Goal: Task Accomplishment & Management: Manage account settings

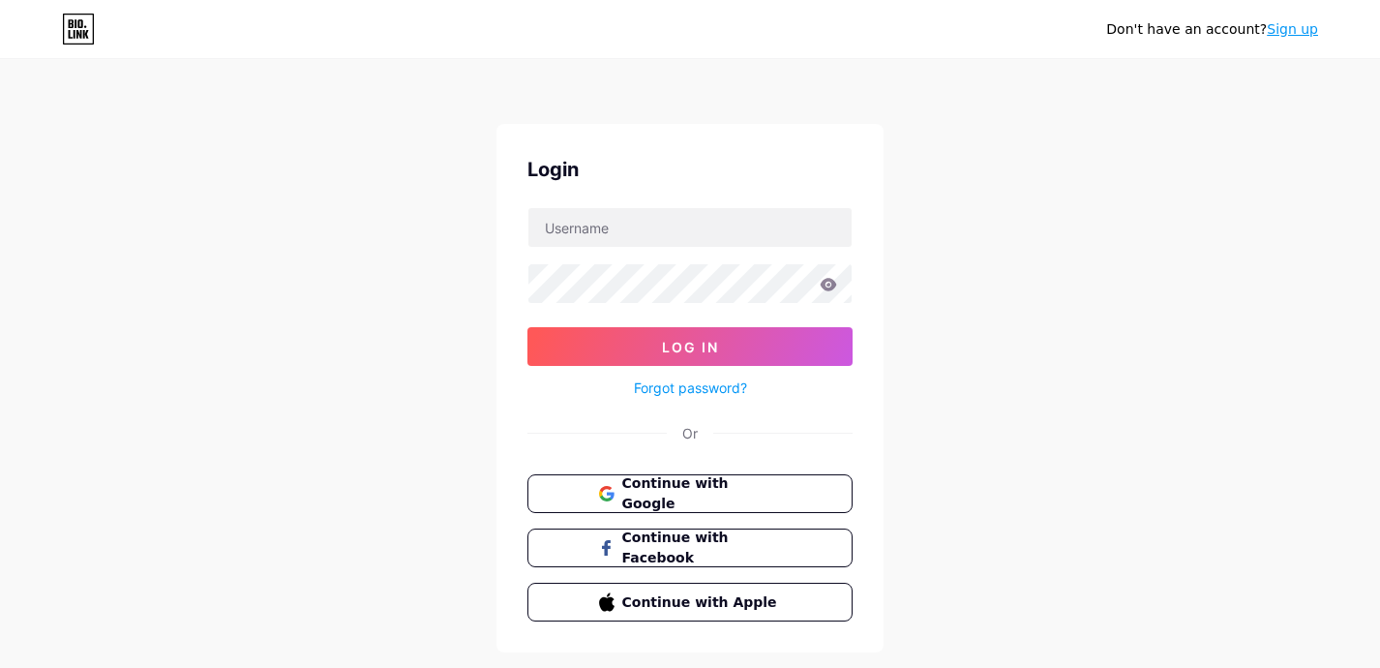
click at [800, 228] on input "text" at bounding box center [689, 227] width 323 height 39
type input "lesmorveuses"
click at [690, 346] on button "Log In" at bounding box center [689, 346] width 325 height 39
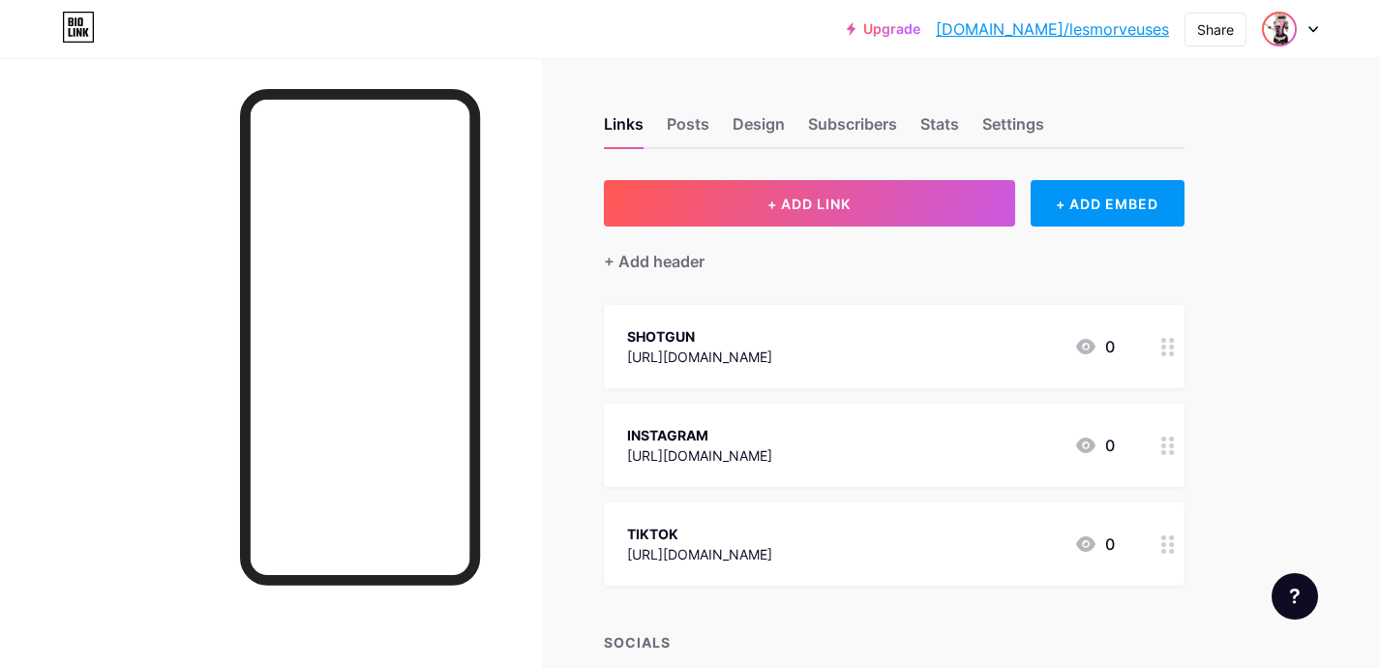
click at [1271, 26] on img at bounding box center [1278, 29] width 31 height 31
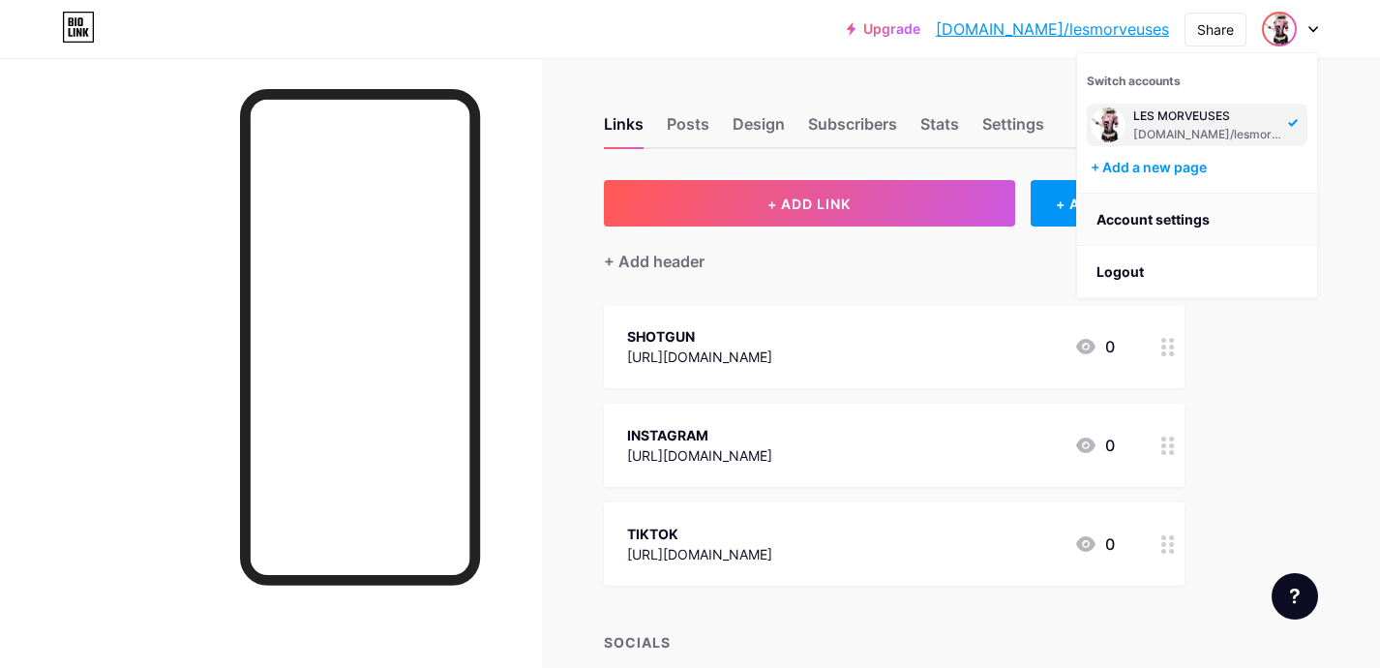
click at [1184, 214] on link "Account settings" at bounding box center [1197, 219] width 240 height 52
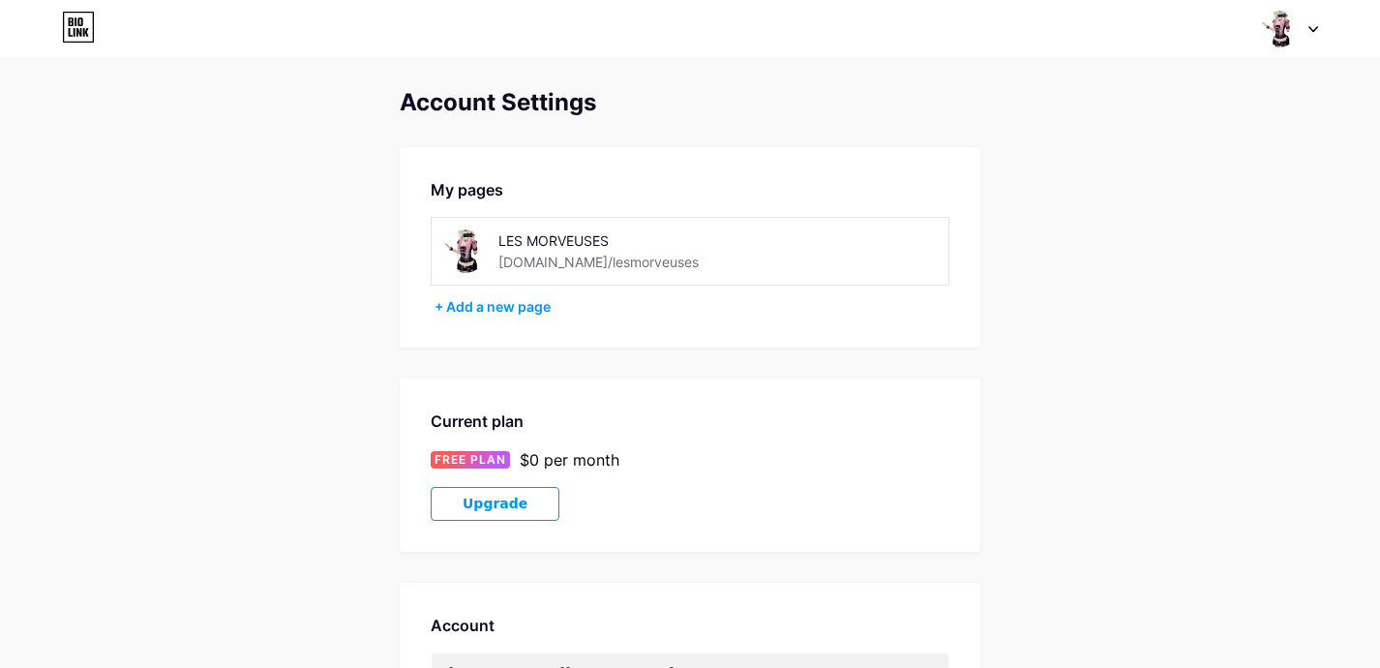
click at [518, 316] on div "My pages LES MORVEUSES [DOMAIN_NAME]/lesmorveuses + Add a new page" at bounding box center [690, 247] width 580 height 200
click at [466, 246] on img at bounding box center [465, 251] width 44 height 44
click at [466, 239] on img at bounding box center [465, 251] width 44 height 44
click at [534, 234] on div "LES MORVEUSES" at bounding box center [635, 240] width 274 height 20
click at [534, 244] on div "LES MORVEUSES" at bounding box center [635, 240] width 274 height 20
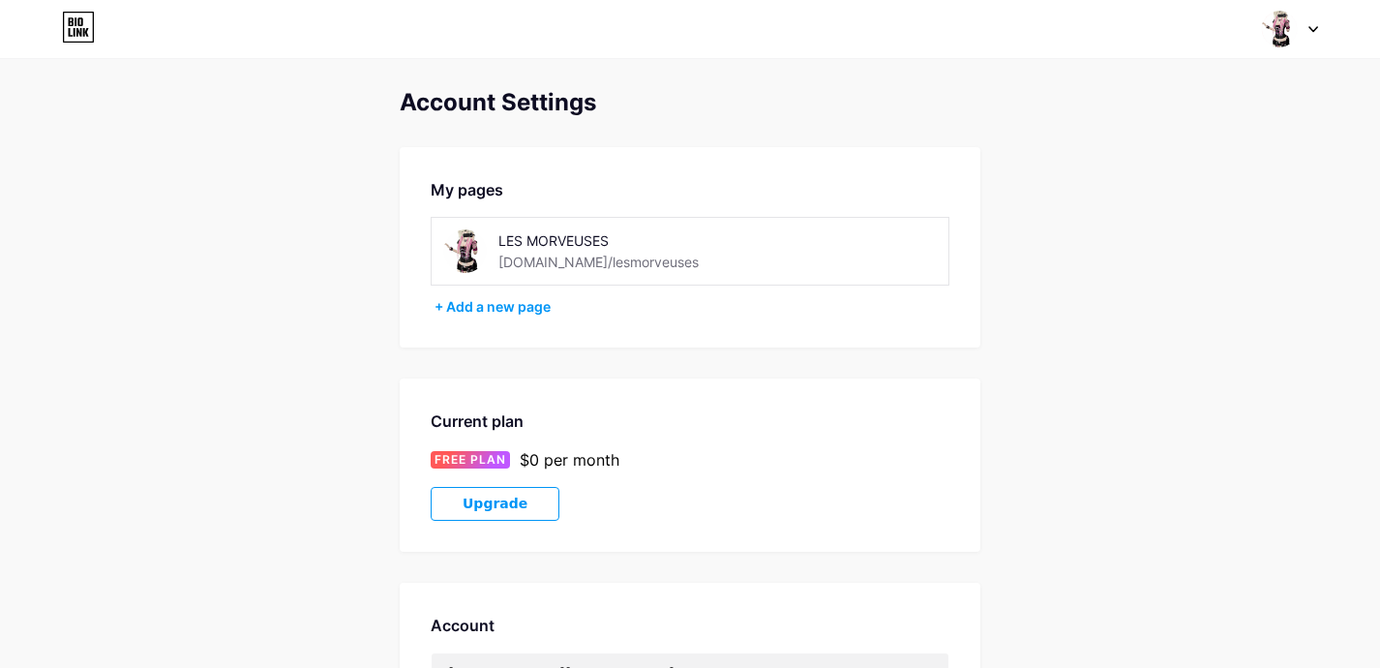
click at [1291, 16] on img at bounding box center [1279, 29] width 37 height 37
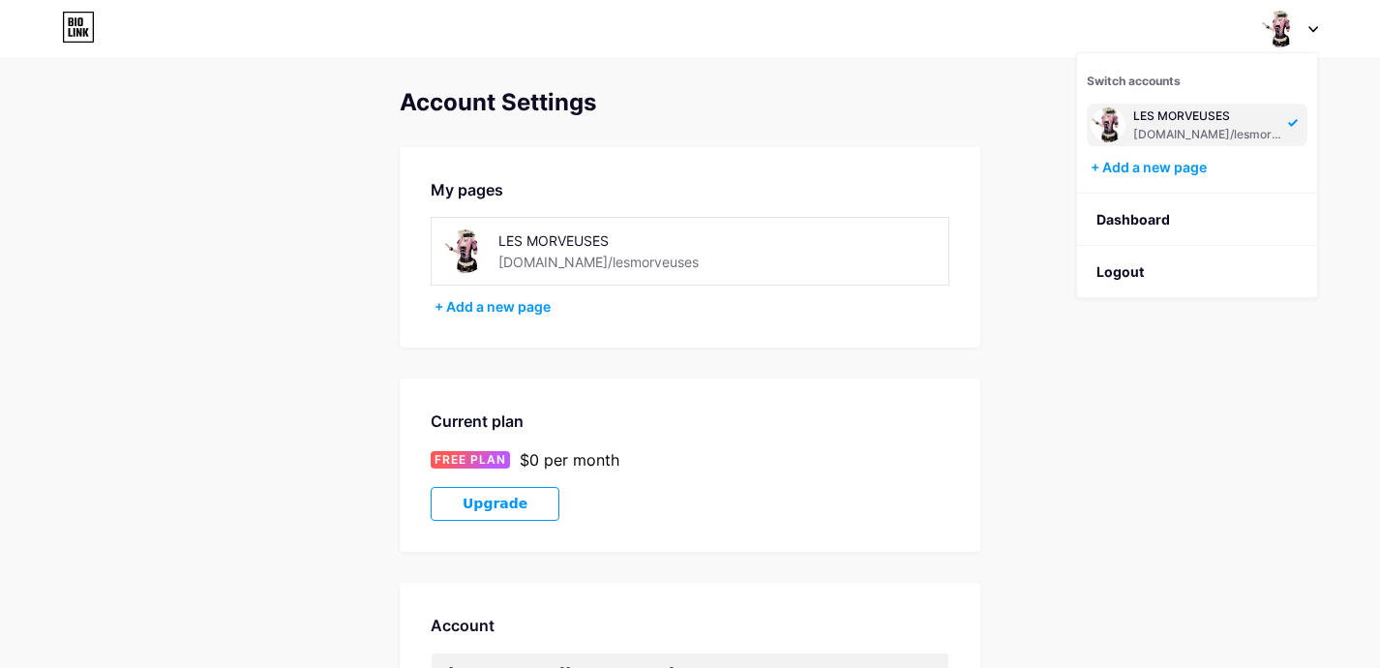
click at [1202, 135] on div "[DOMAIN_NAME]/lesmorveuses" at bounding box center [1207, 134] width 149 height 15
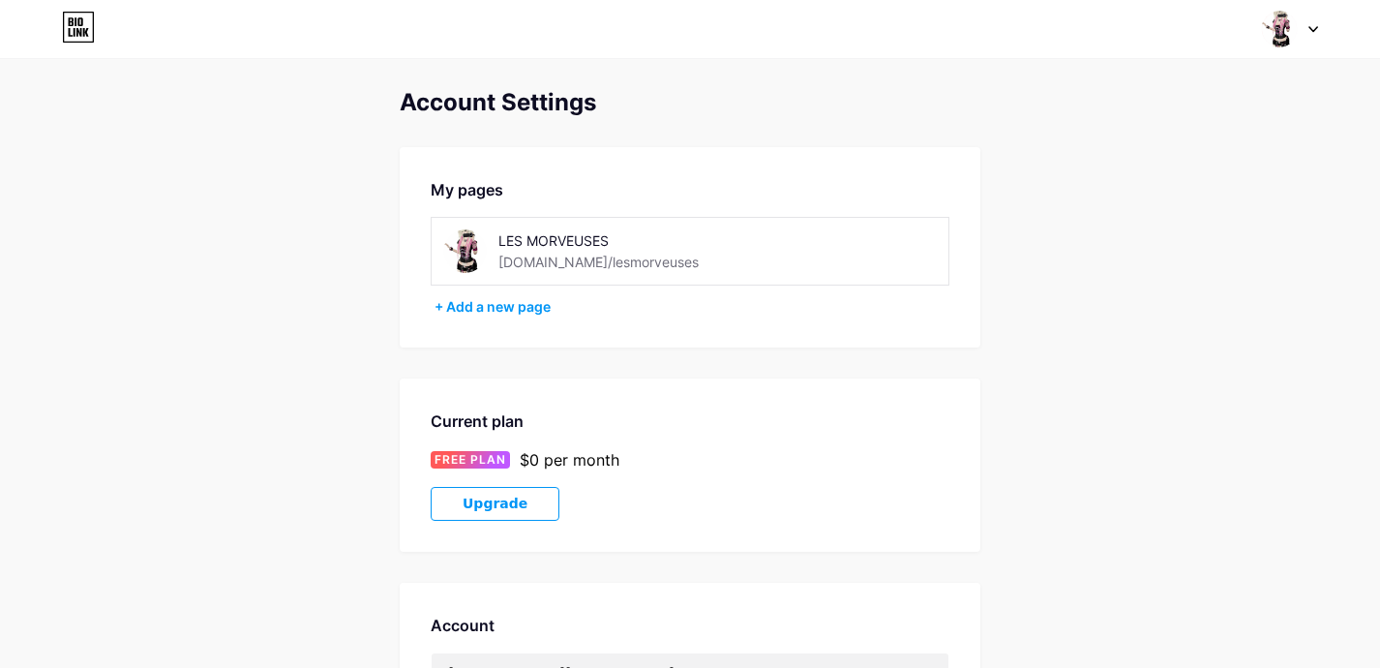
click at [80, 15] on icon at bounding box center [78, 27] width 33 height 31
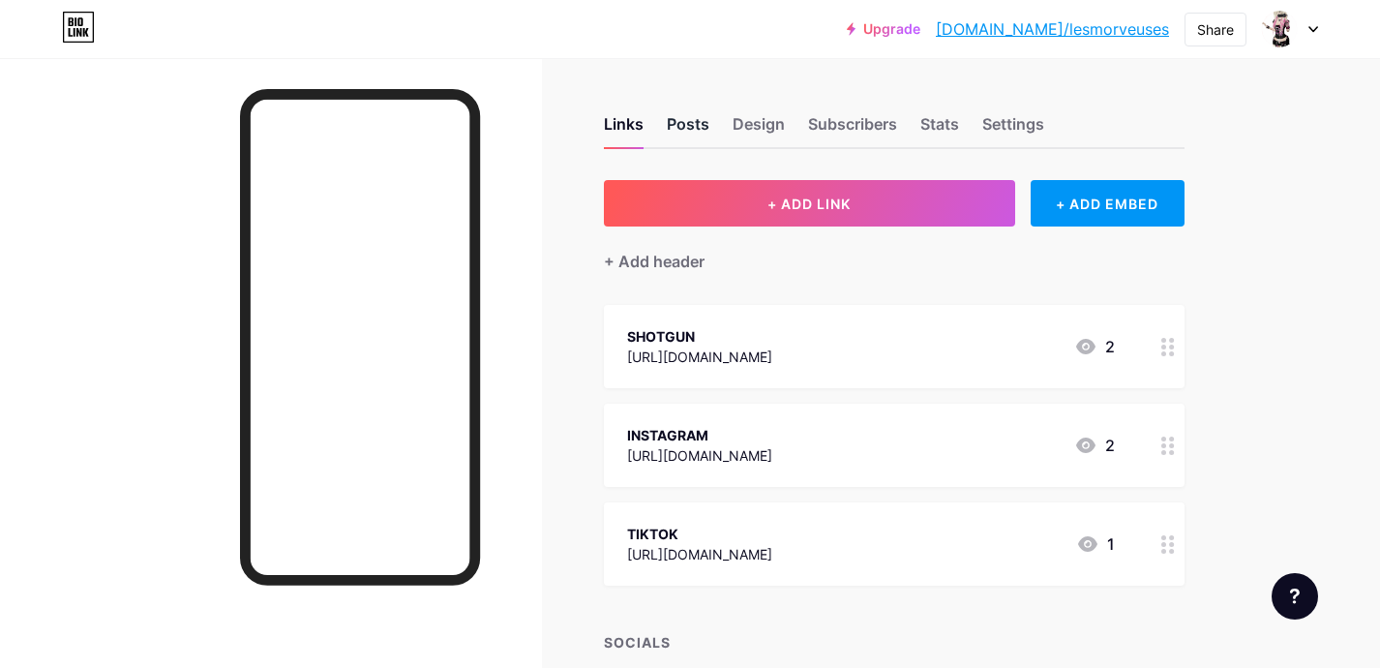
click at [691, 117] on div "Posts" at bounding box center [688, 129] width 43 height 35
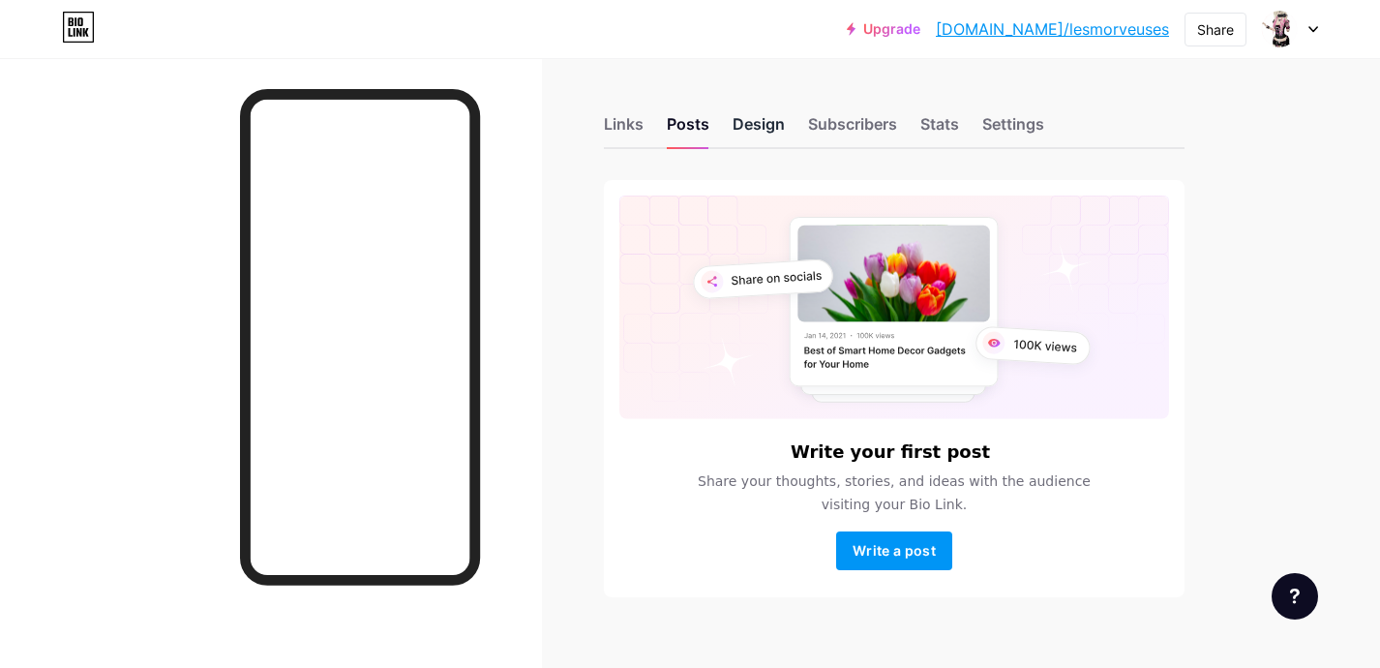
click at [734, 121] on div "Design" at bounding box center [758, 129] width 52 height 35
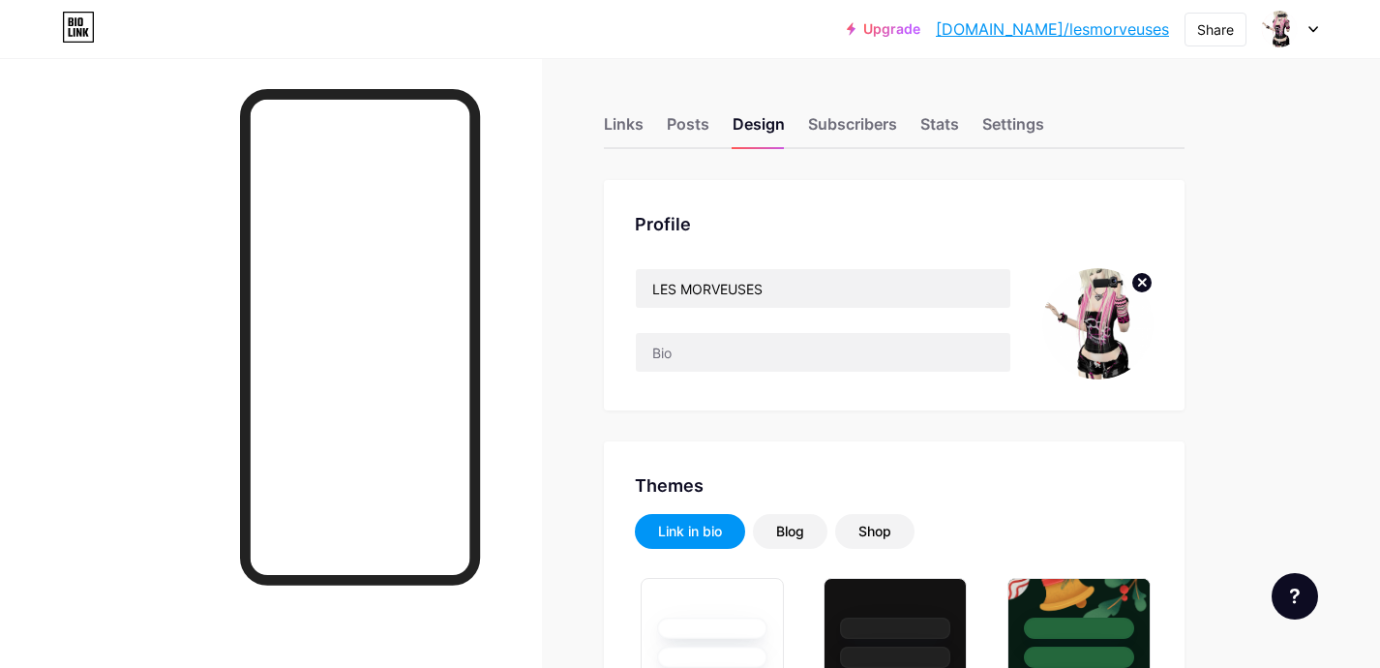
click at [1138, 284] on circle at bounding box center [1141, 282] width 21 height 21
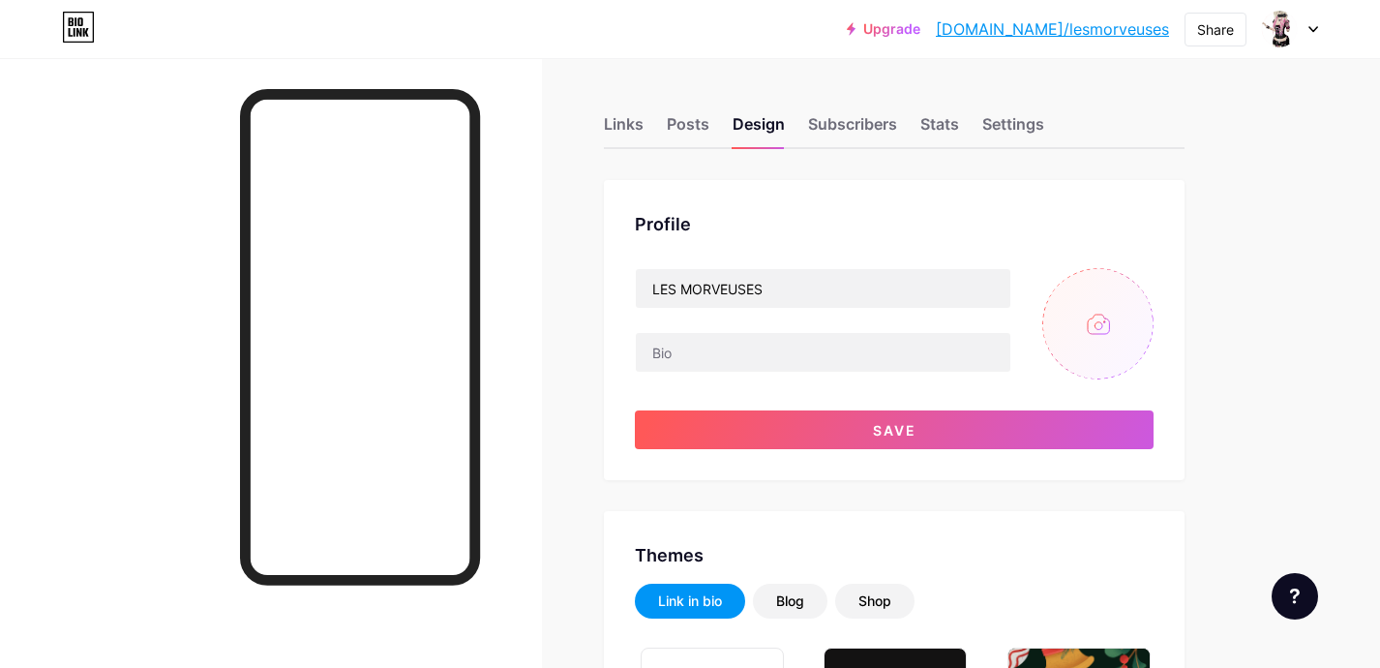
click at [1093, 319] on input "file" at bounding box center [1097, 323] width 111 height 111
type input "C:\fakepath\Design sans titre.png"
click at [1137, 282] on circle at bounding box center [1141, 282] width 21 height 21
click at [1084, 317] on input "file" at bounding box center [1097, 323] width 111 height 111
type input "C:\fakepath\les_morveuses_transparent.png"
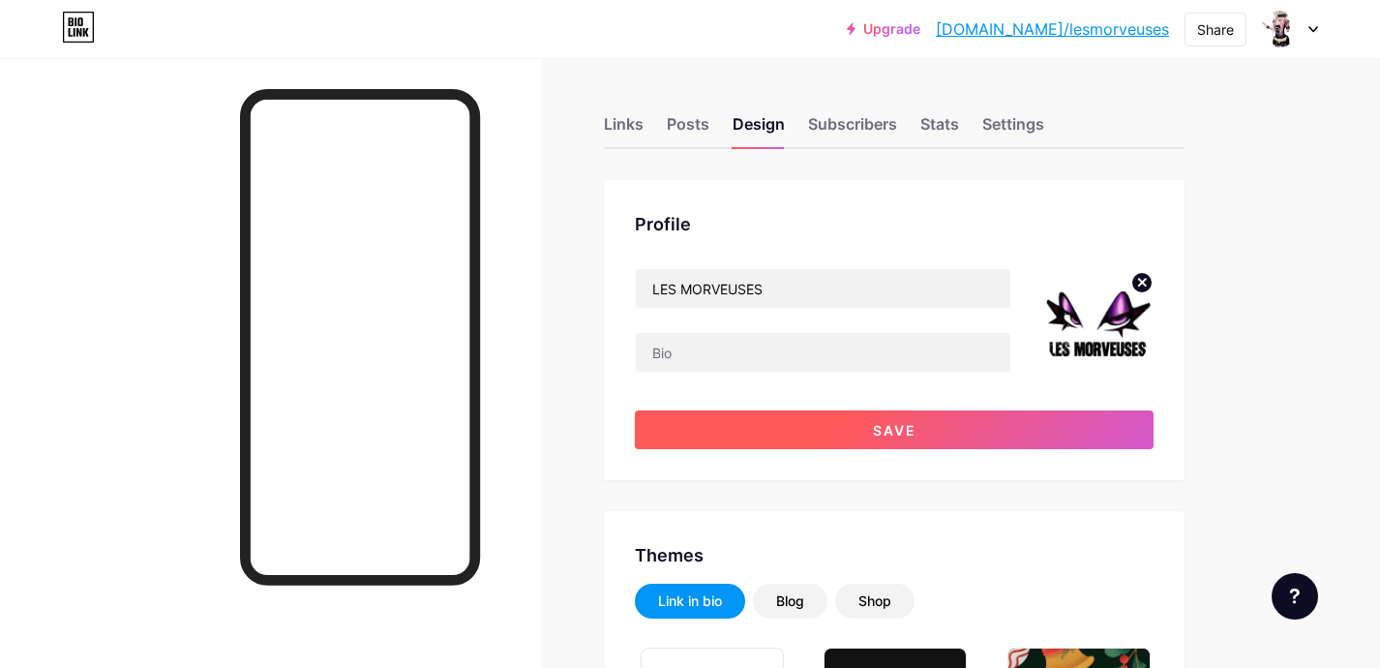
click at [981, 428] on button "Save" at bounding box center [894, 429] width 519 height 39
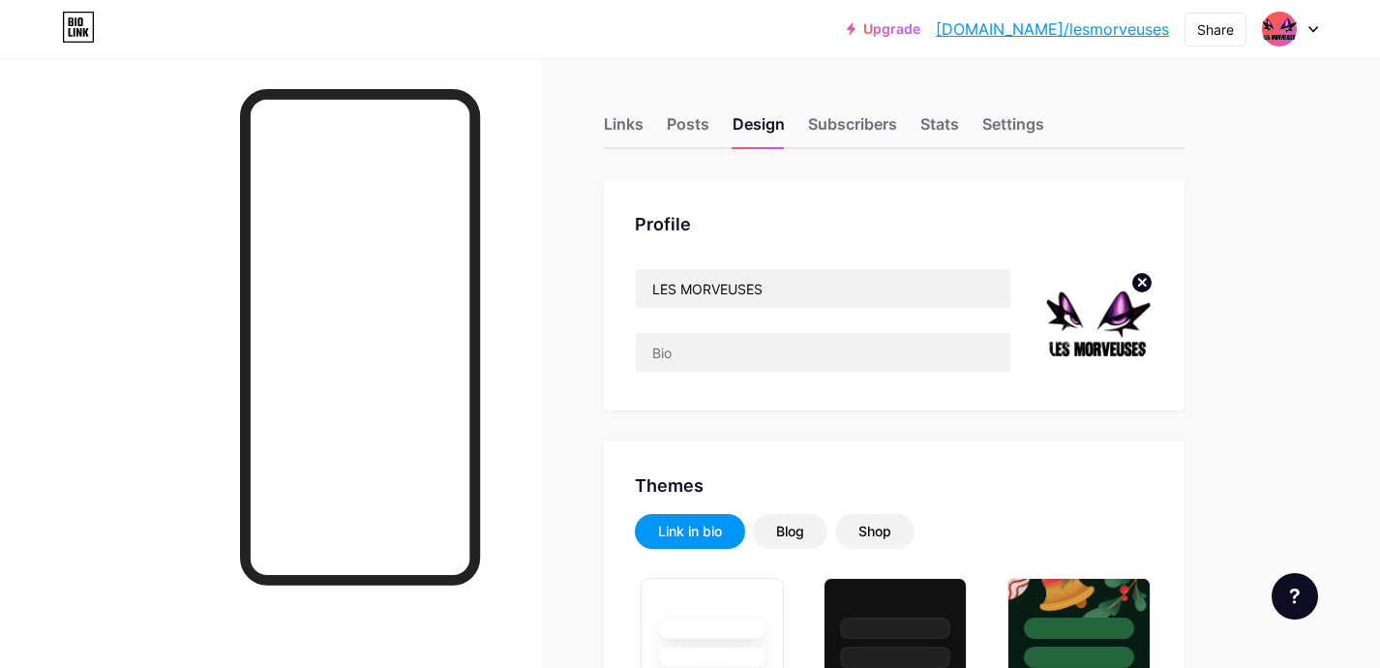
click at [1144, 278] on circle at bounding box center [1141, 282] width 21 height 21
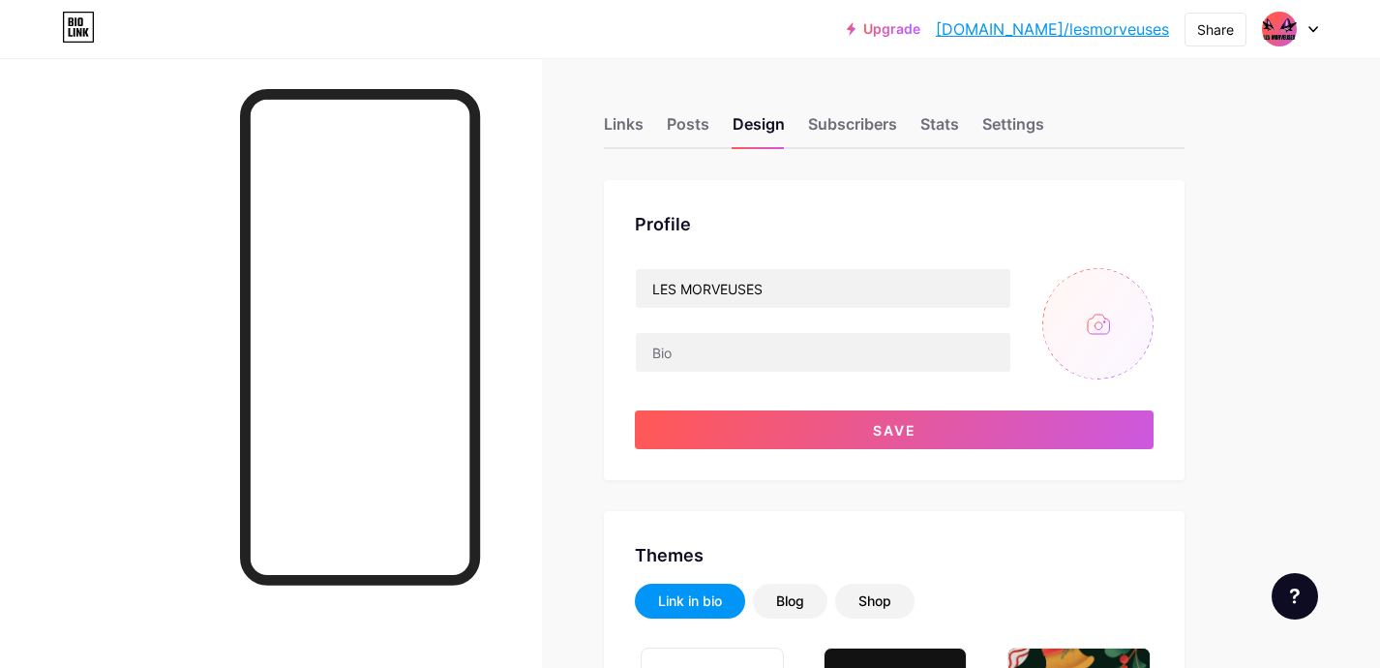
click at [1095, 317] on input "file" at bounding box center [1097, 323] width 111 height 111
type input "C:\fakepath\Design sans titre (1).png"
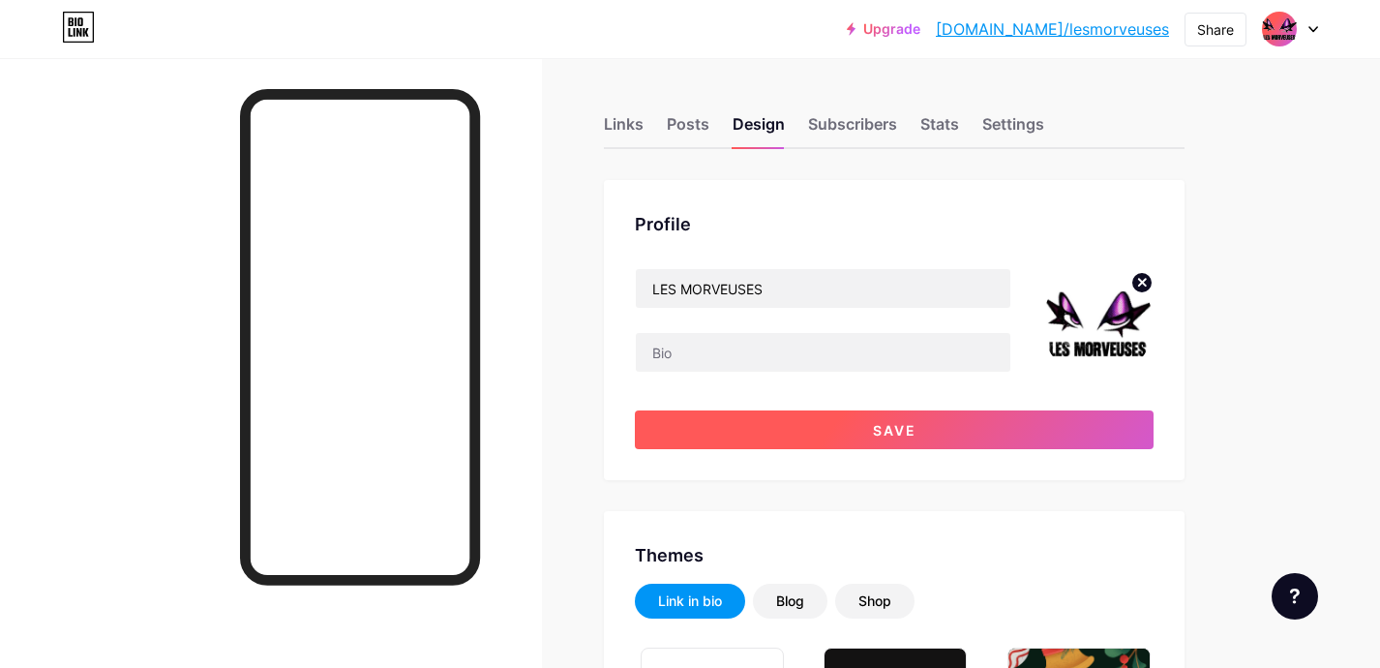
click at [850, 418] on button "Save" at bounding box center [894, 429] width 519 height 39
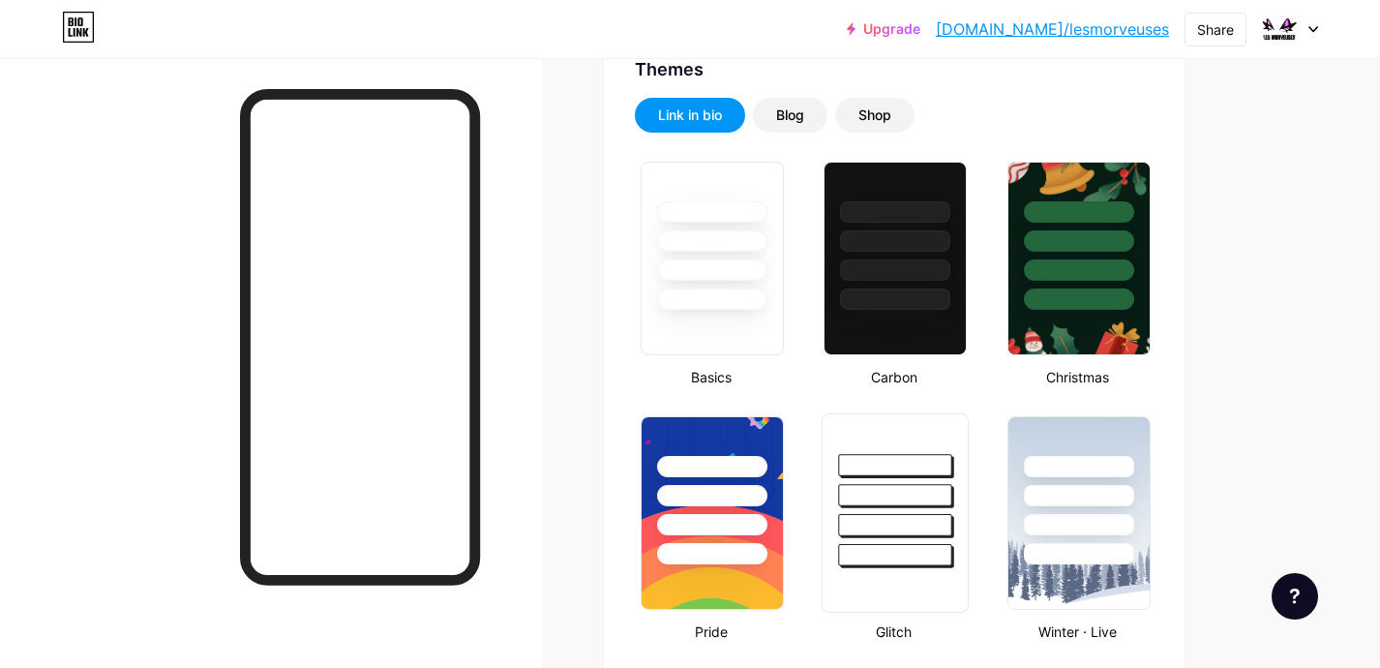
scroll to position [393, 0]
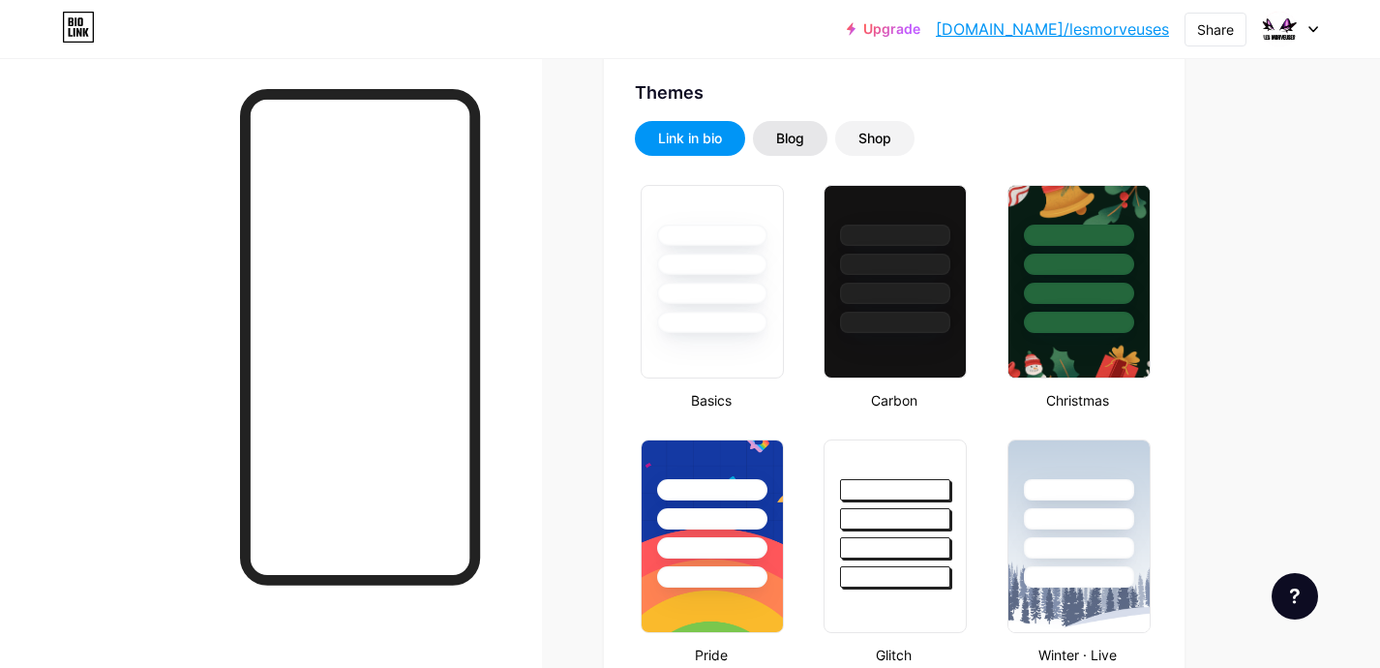
click at [795, 150] on div "Blog" at bounding box center [790, 138] width 74 height 35
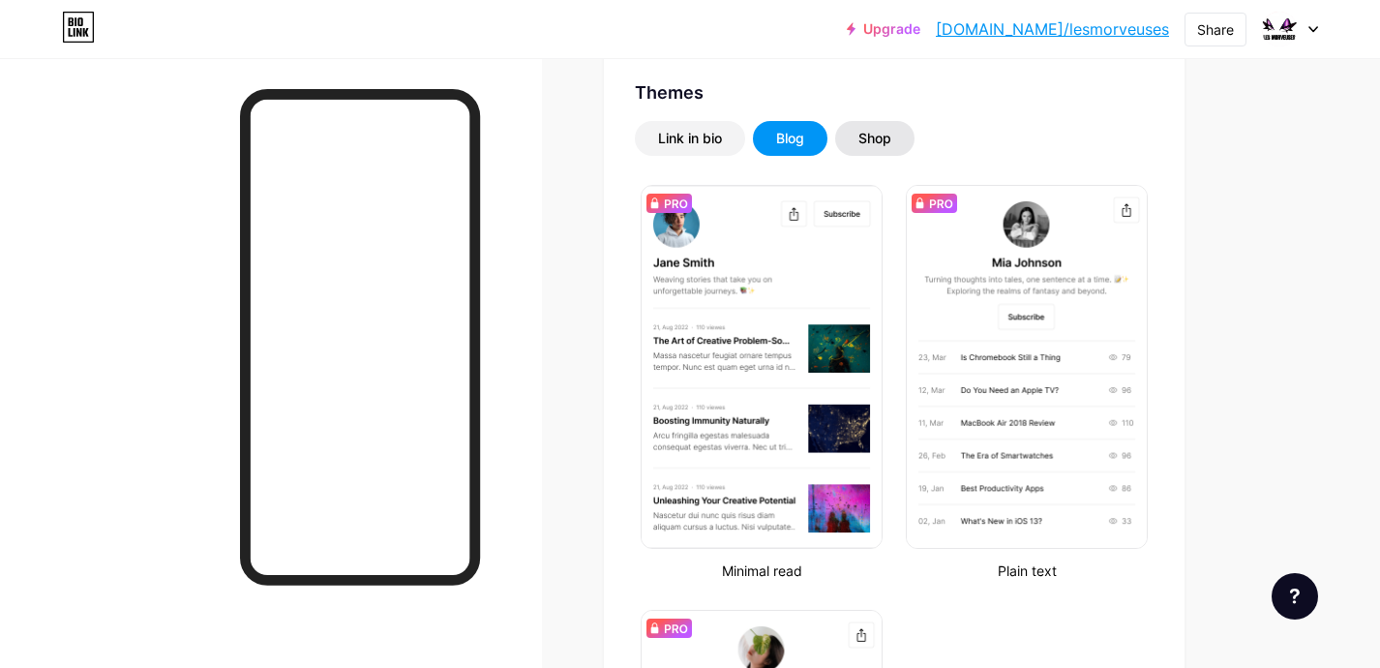
click at [851, 134] on div "Shop" at bounding box center [874, 138] width 79 height 35
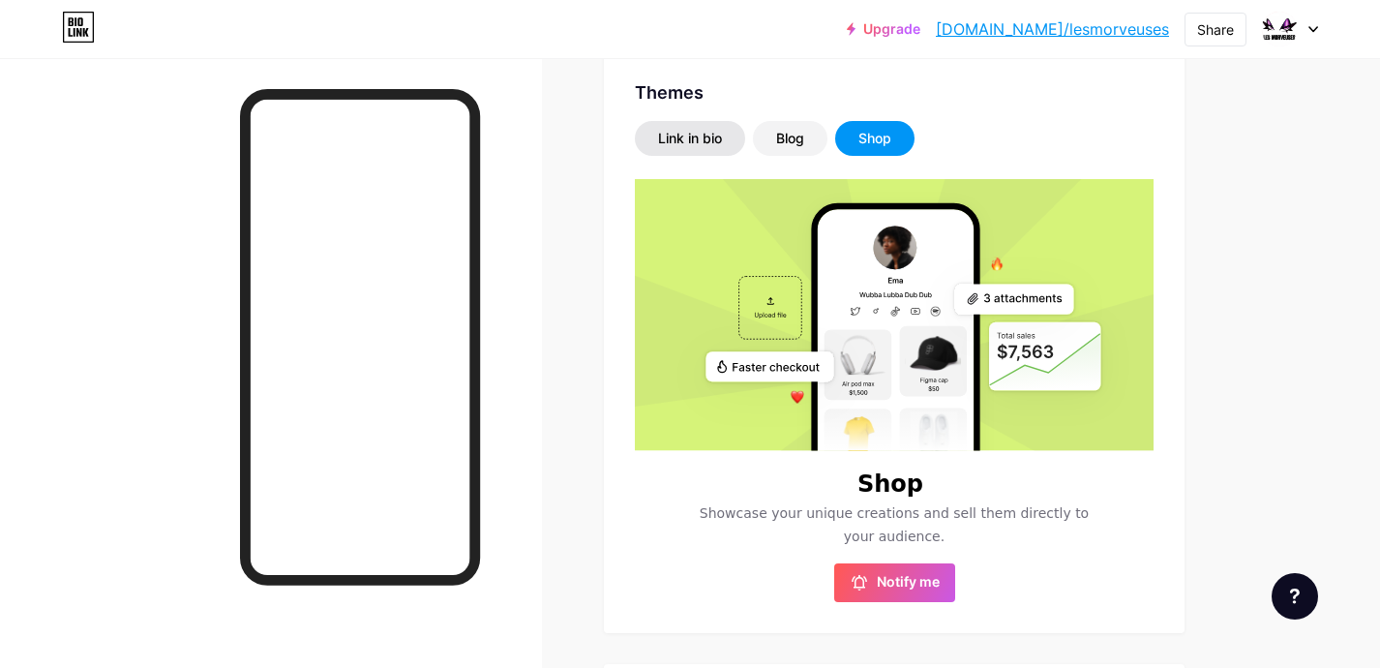
click at [733, 130] on div "Link in bio" at bounding box center [690, 138] width 110 height 35
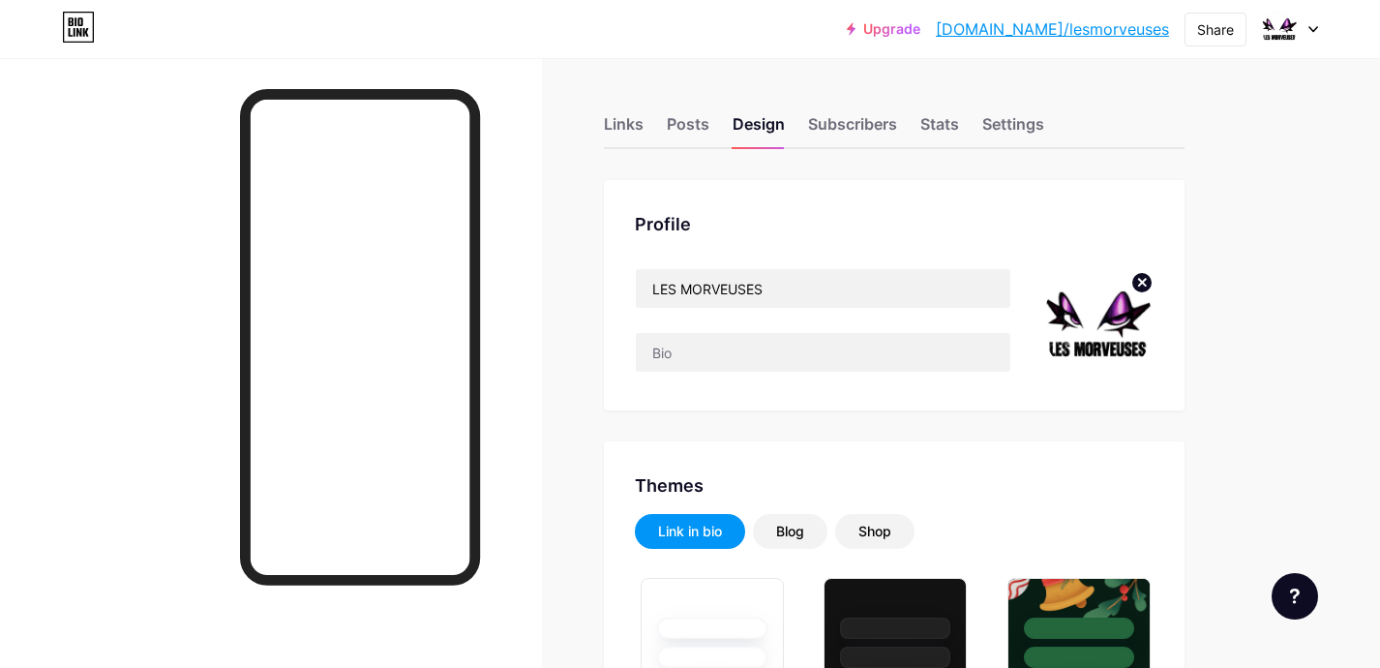
scroll to position [0, 0]
click at [869, 114] on div "Subscribers" at bounding box center [852, 129] width 89 height 35
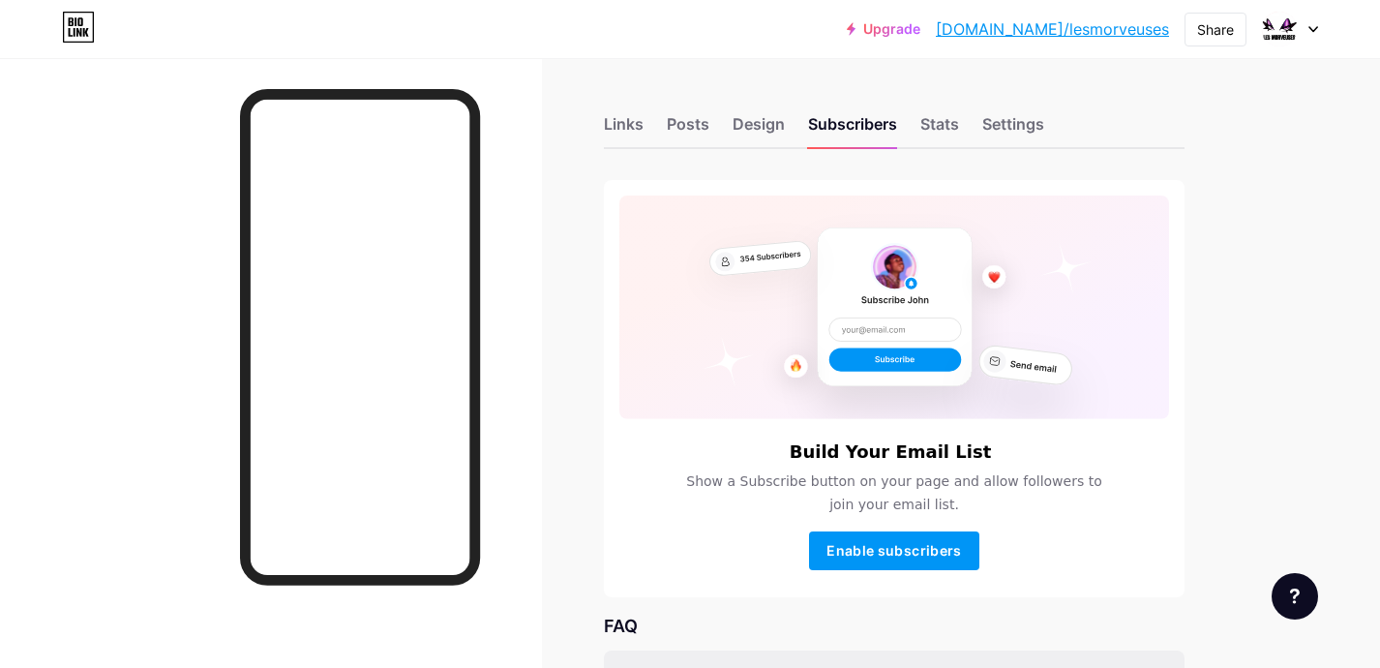
click at [932, 108] on div "Links Posts Design Subscribers Stats Settings" at bounding box center [894, 115] width 580 height 68
click at [934, 113] on div "Stats" at bounding box center [939, 129] width 39 height 35
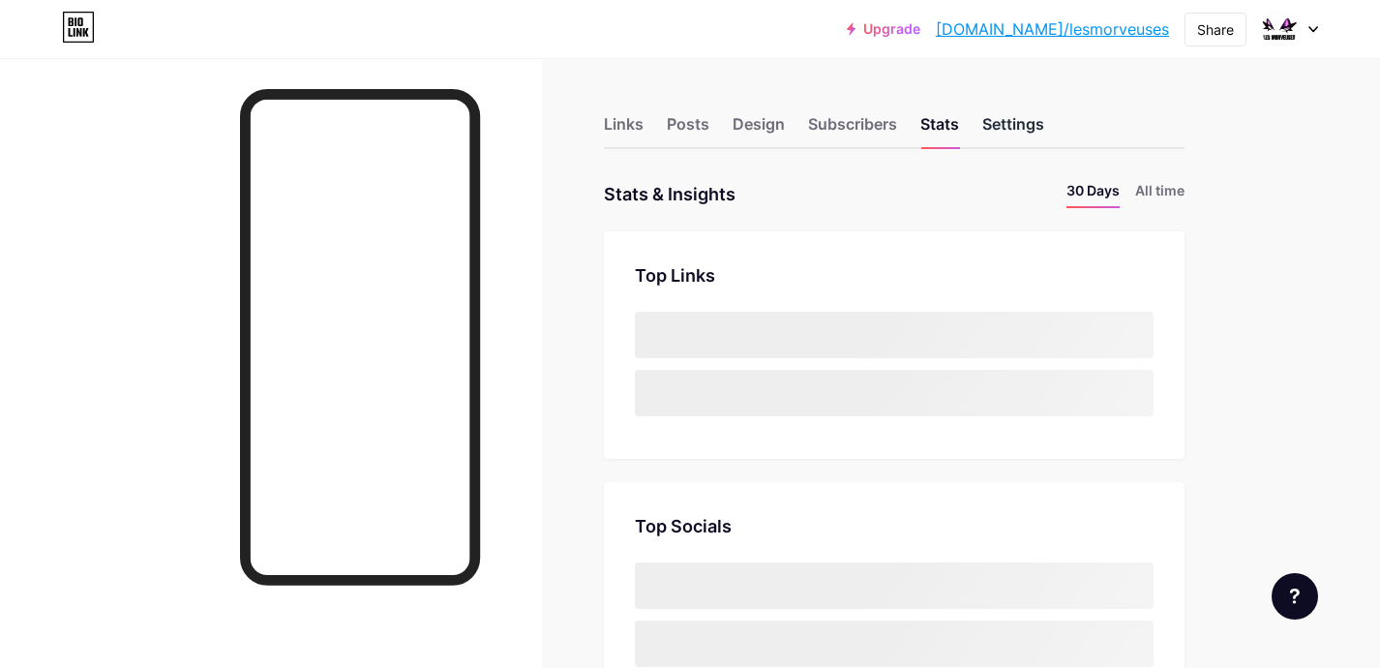
click at [1022, 127] on div "Settings" at bounding box center [1013, 129] width 62 height 35
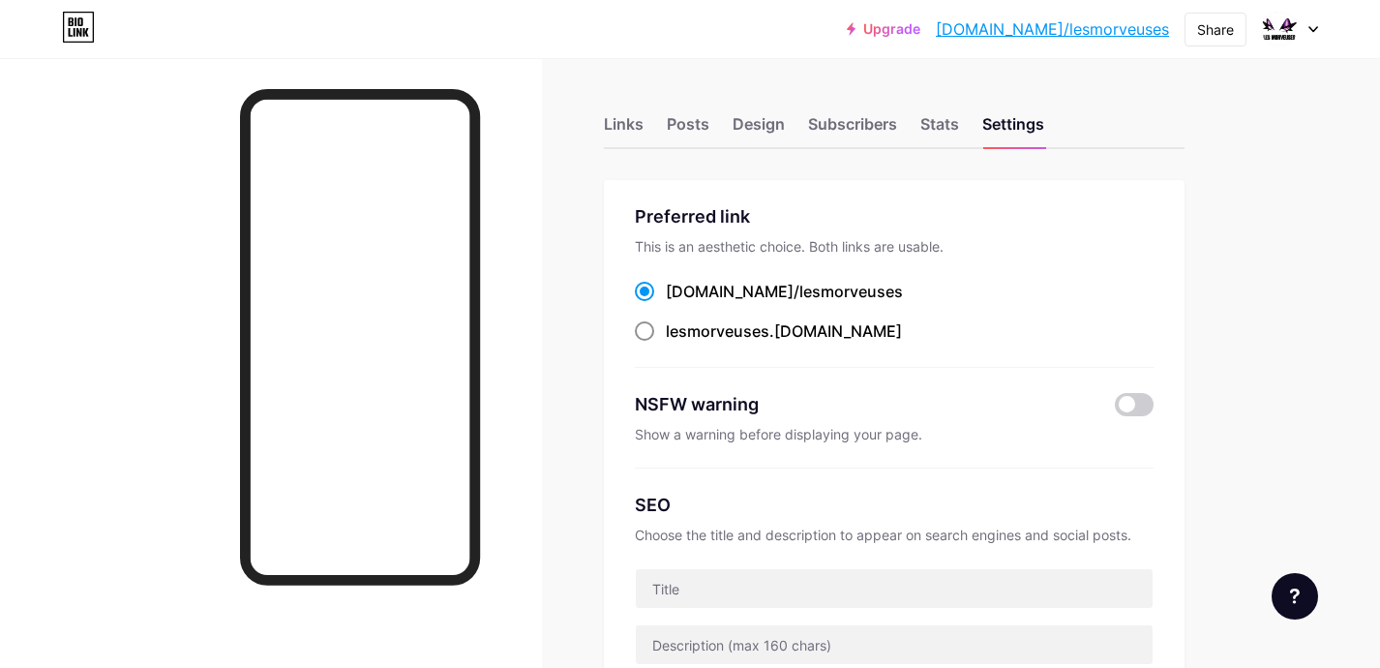
click at [728, 325] on span "lesmorveuses" at bounding box center [718, 330] width 104 height 19
click at [678, 342] on input "lesmorveuses .[DOMAIN_NAME]" at bounding box center [672, 348] width 13 height 13
radio input "true"
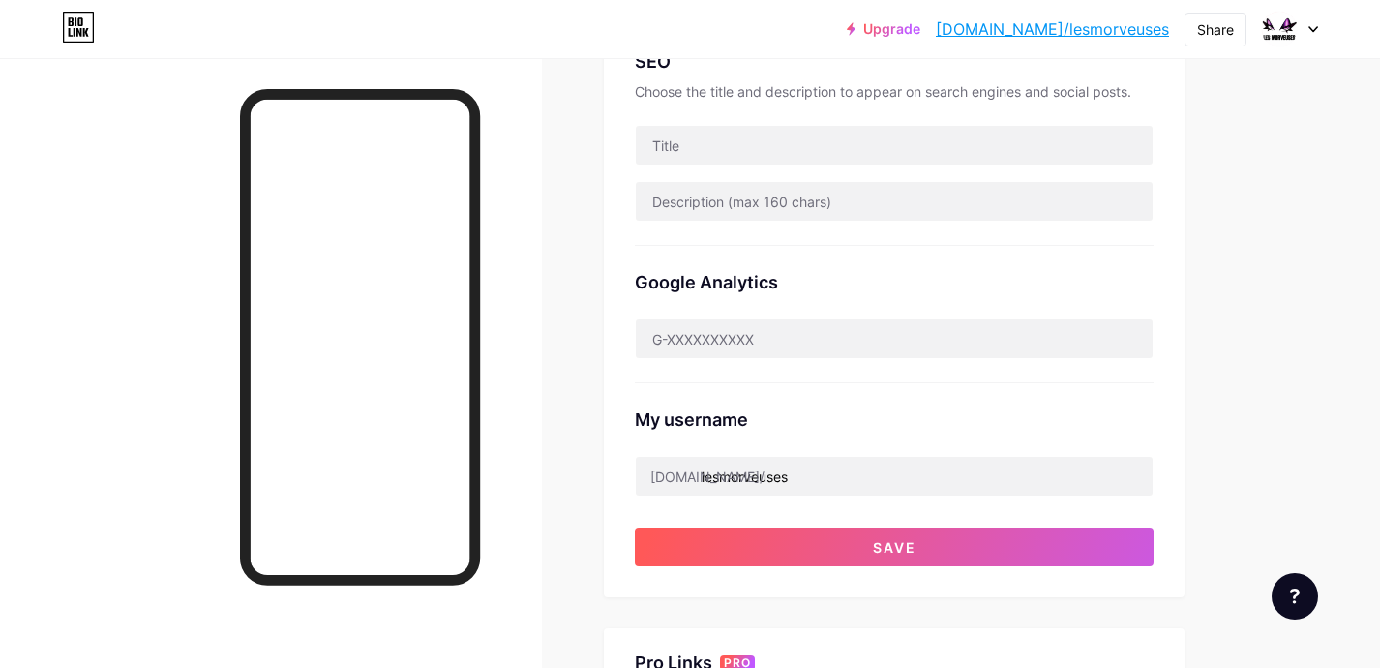
scroll to position [446, 0]
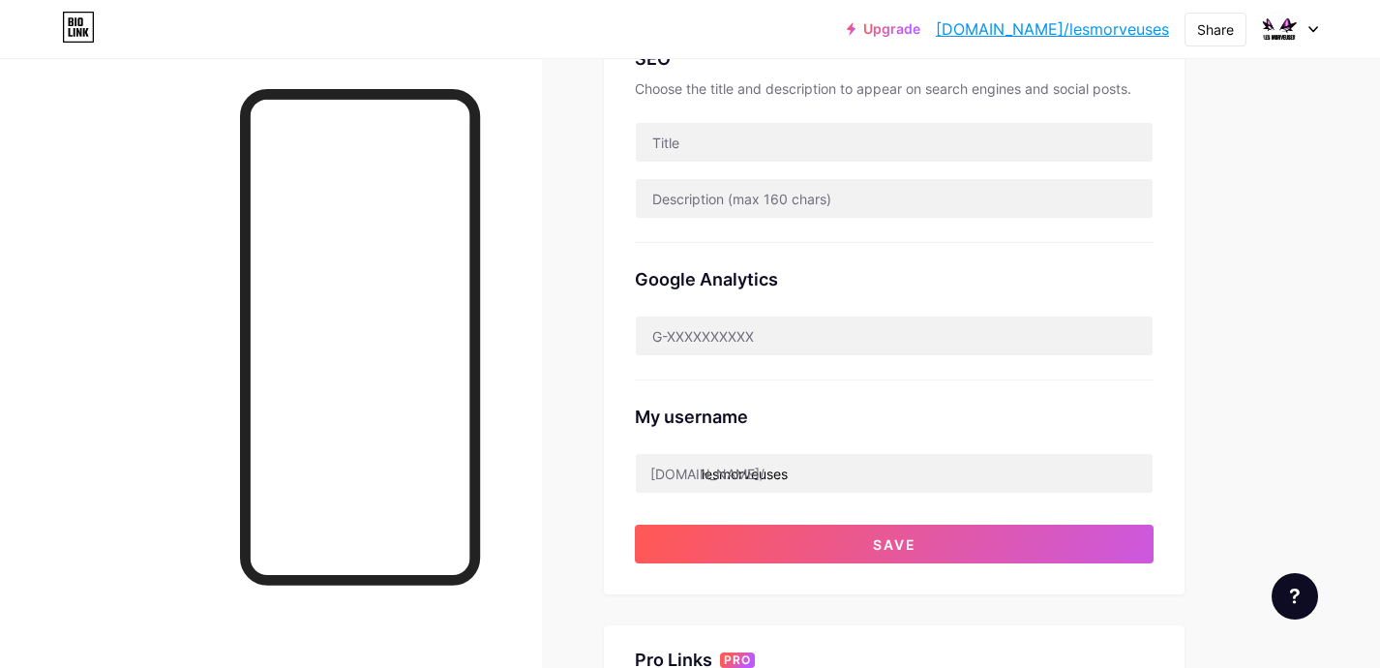
click at [748, 373] on div "Google Analytics" at bounding box center [894, 311] width 519 height 137
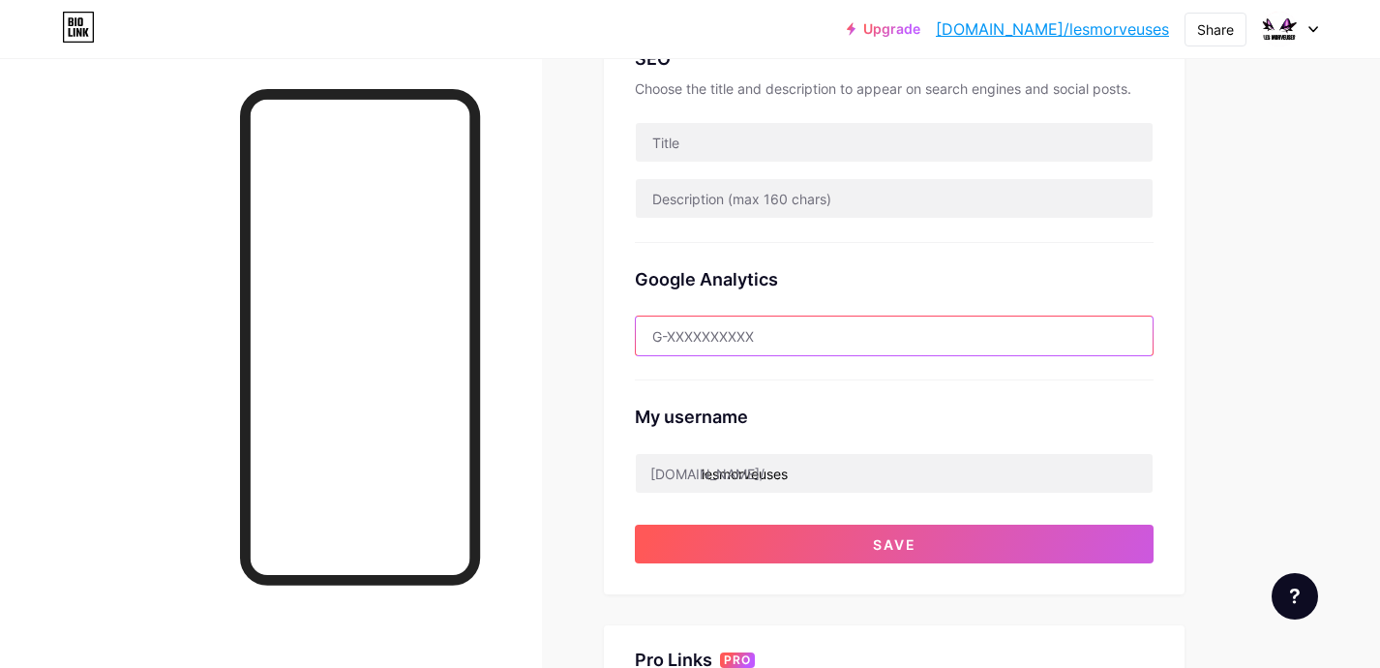
click at [759, 332] on input "text" at bounding box center [894, 335] width 517 height 39
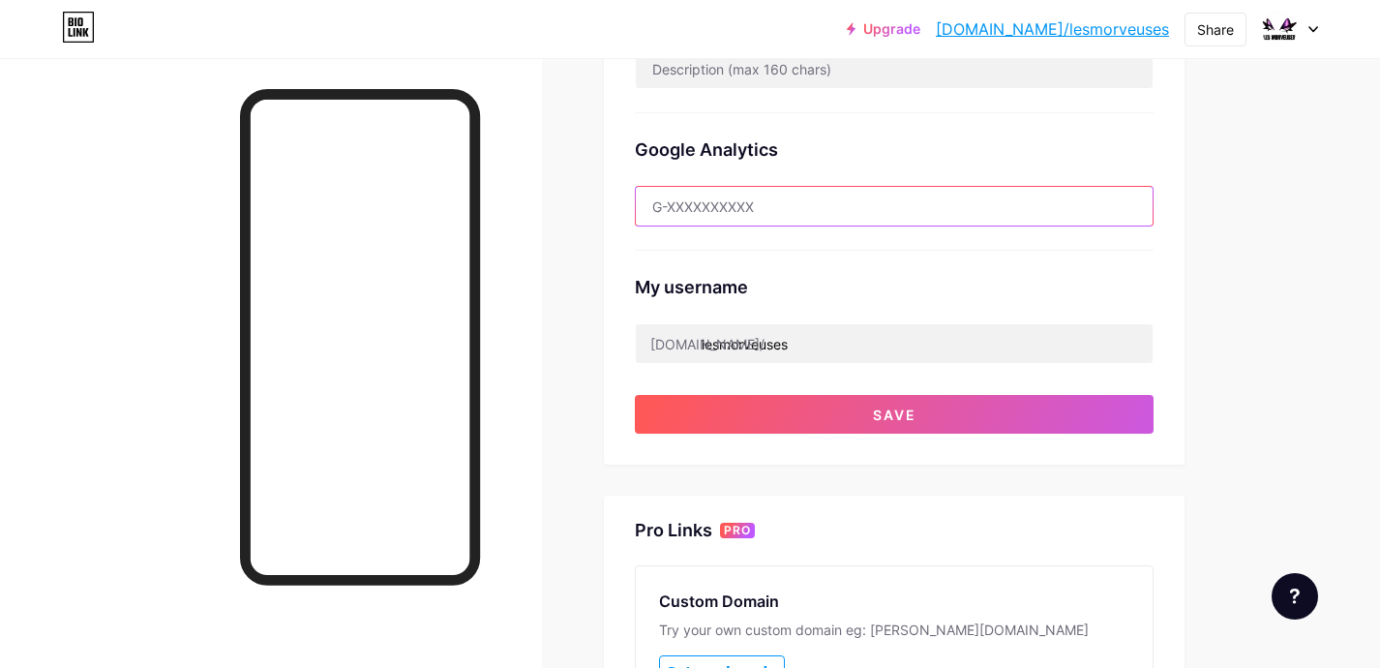
scroll to position [564, 0]
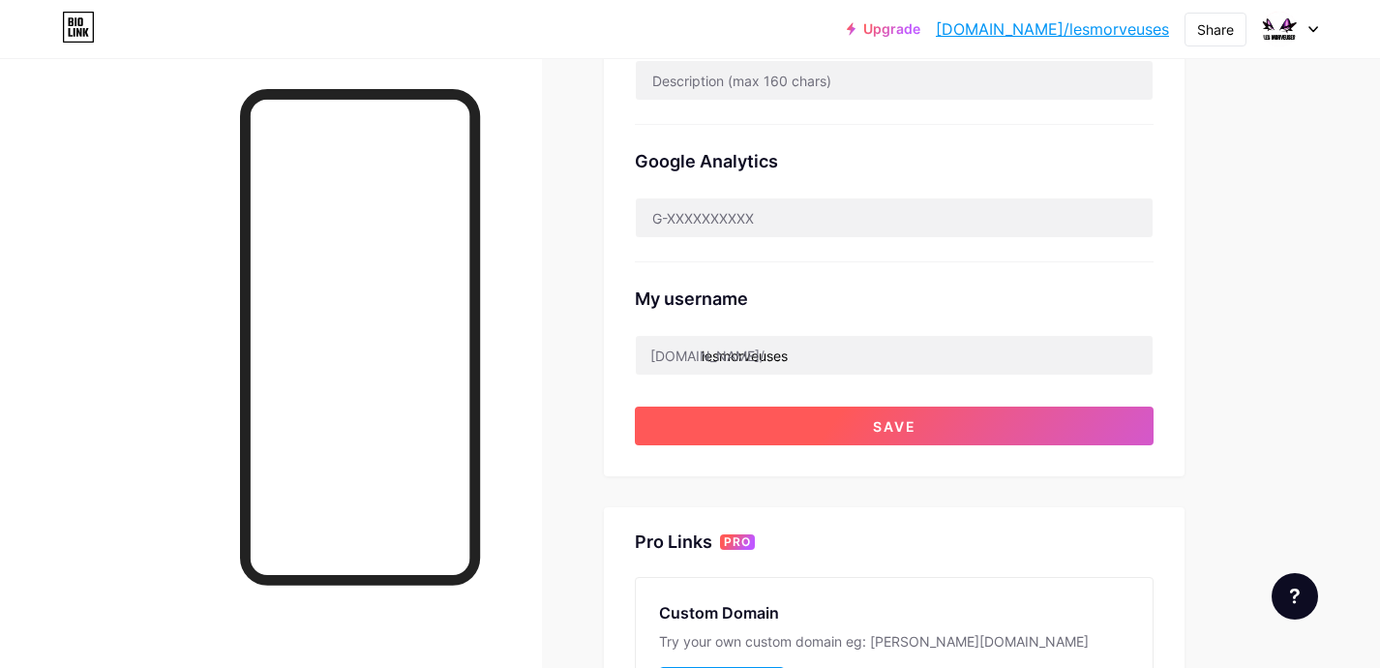
click at [884, 413] on button "Save" at bounding box center [894, 425] width 519 height 39
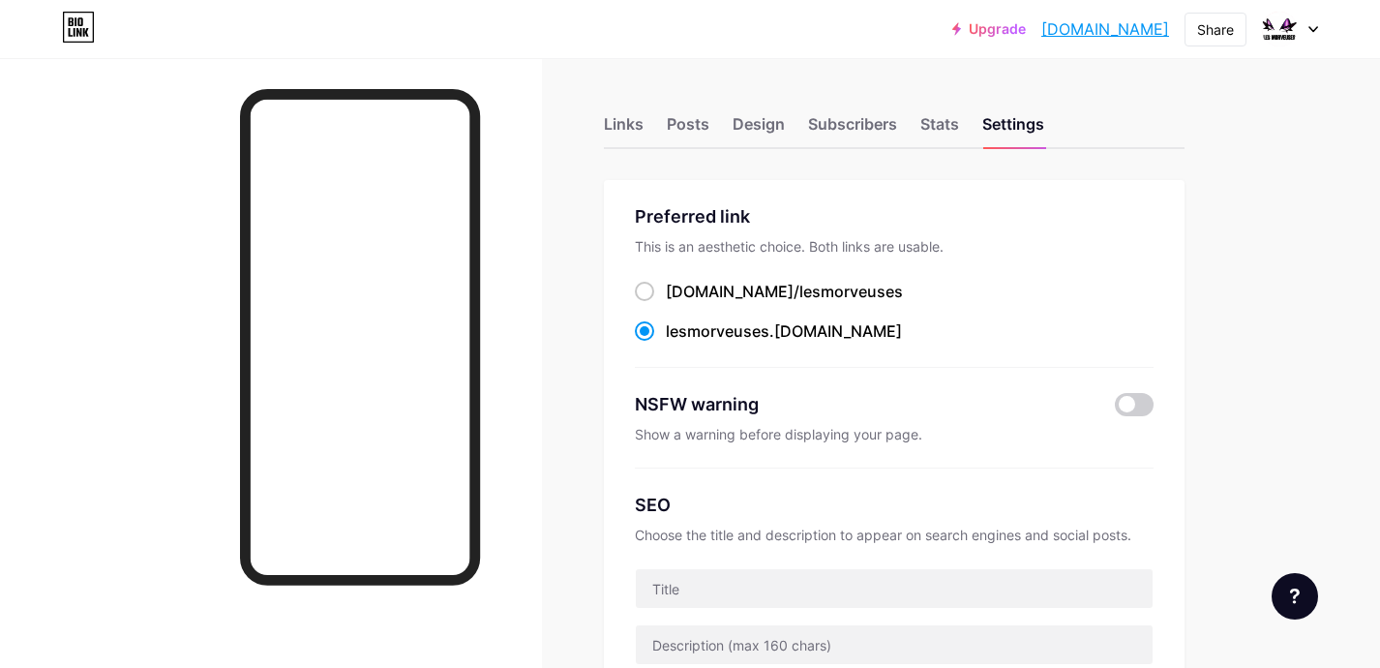
scroll to position [0, 0]
click at [1148, 35] on link "[DOMAIN_NAME]" at bounding box center [1105, 28] width 128 height 23
click at [1092, 22] on link "[DOMAIN_NAME]" at bounding box center [1105, 28] width 128 height 23
click at [1070, 30] on link "[DOMAIN_NAME]" at bounding box center [1105, 28] width 128 height 23
